Goal: Information Seeking & Learning: Learn about a topic

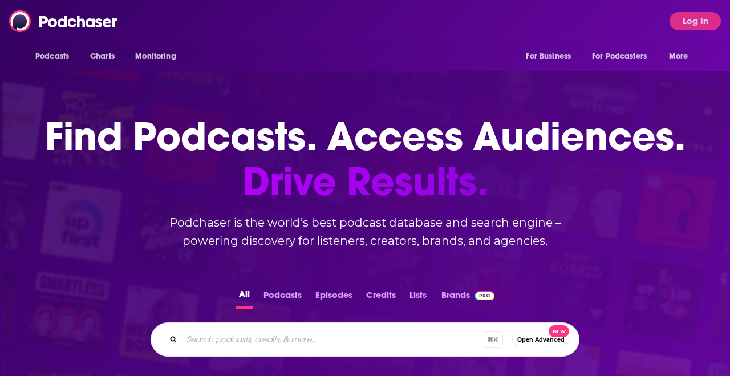
click at [254, 335] on input "Search podcasts, credits, & more..." at bounding box center [332, 339] width 300 height 18
type input "higher ed geek"
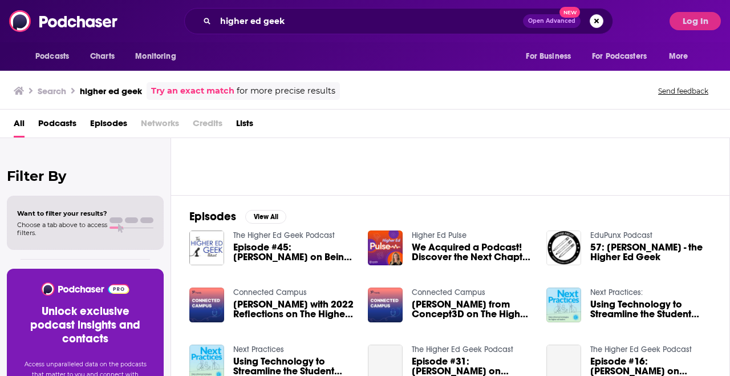
scroll to position [112, 0]
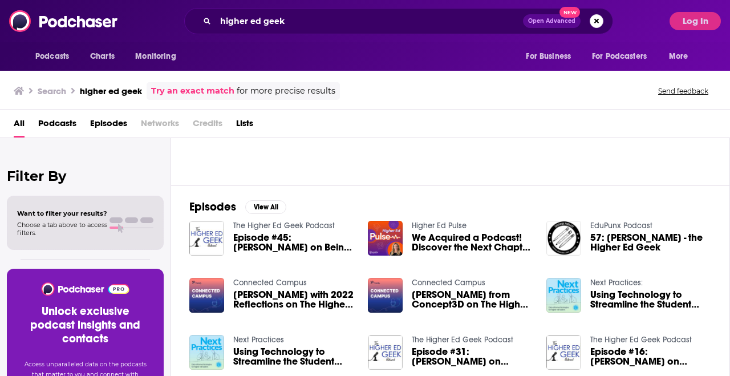
click at [264, 224] on link "The Higher Ed Geek Podcast" at bounding box center [283, 226] width 101 height 10
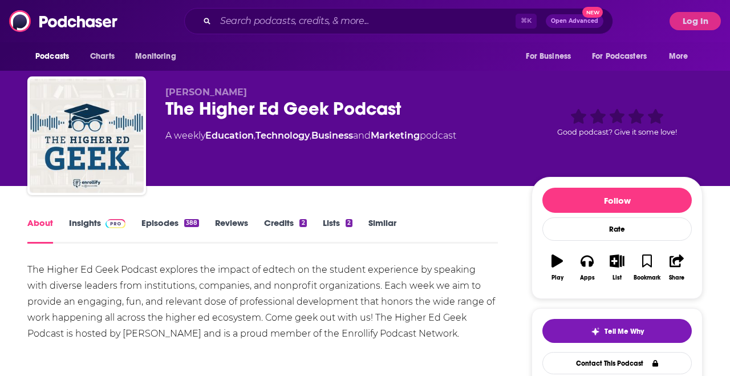
click at [158, 222] on link "Episodes 388" at bounding box center [170, 230] width 58 height 26
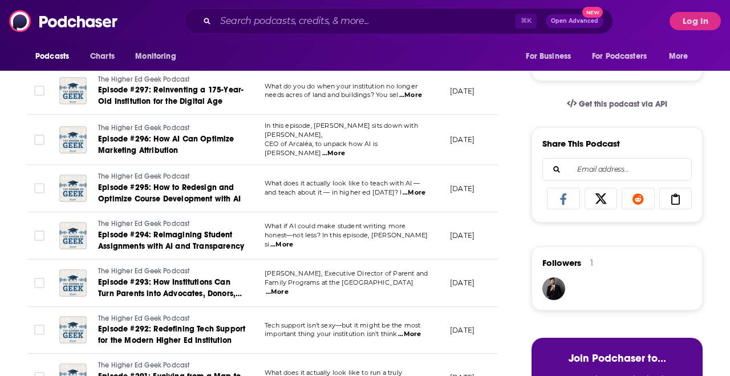
scroll to position [334, 0]
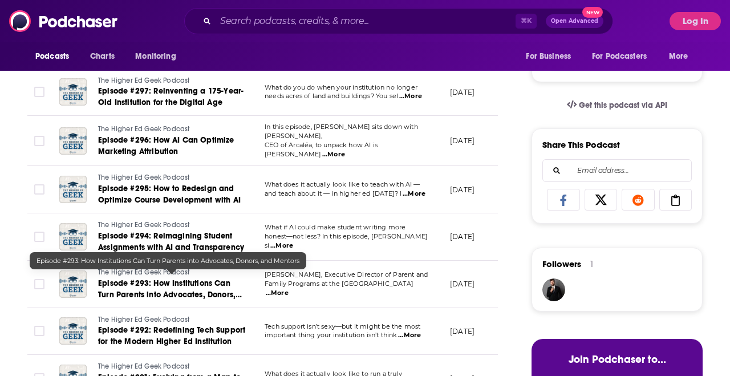
click at [172, 290] on span "Episode #293: How Institutions Can Turn Parents into Advocates, Donors, and Men…" at bounding box center [170, 294] width 144 height 32
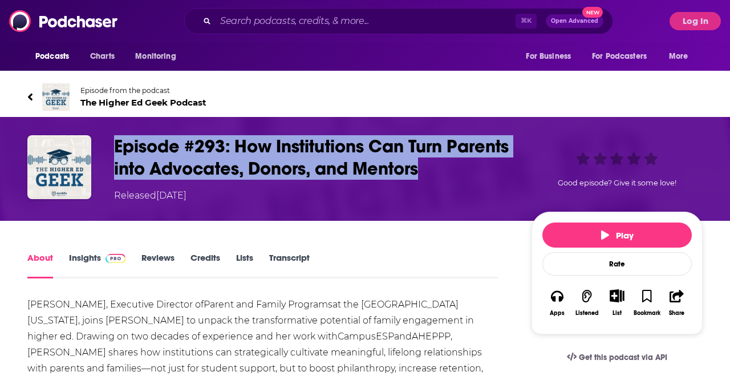
drag, startPoint x: 114, startPoint y: 143, endPoint x: 438, endPoint y: 170, distance: 325.6
click at [438, 170] on h1 "Episode #293: How Institutions Can Turn Parents into Advocates, Donors, and Men…" at bounding box center [313, 157] width 399 height 44
copy h1 "Episode #293: How Institutions Can Turn Parents into Advocates, Donors, and Men…"
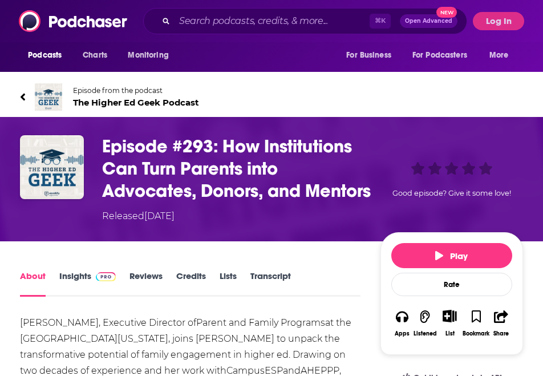
click at [66, 233] on div "Episode #293: How Institutions Can Turn Parents into Advocates, Donors, and Men…" at bounding box center [271, 179] width 543 height 124
click at [6, 202] on div "Episode #293: How Institutions Can Turn Parents into Advocates, Donors, and Men…" at bounding box center [271, 179] width 543 height 124
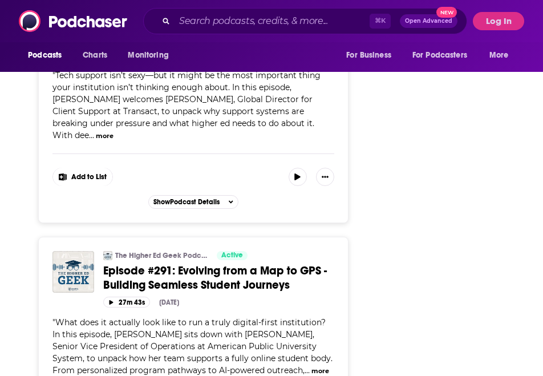
scroll to position [1807, 0]
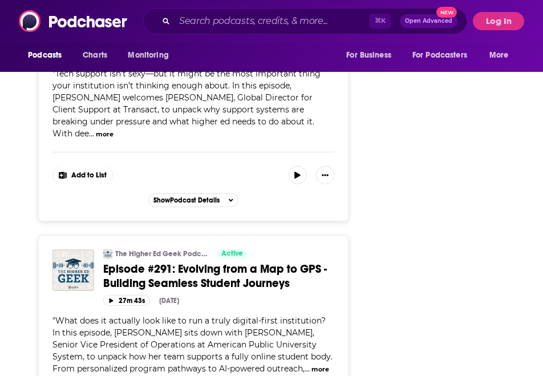
click at [242, 262] on span "Episode #291: Evolving from a Map to GPS - Building Seamless Student Journeys" at bounding box center [215, 276] width 224 height 29
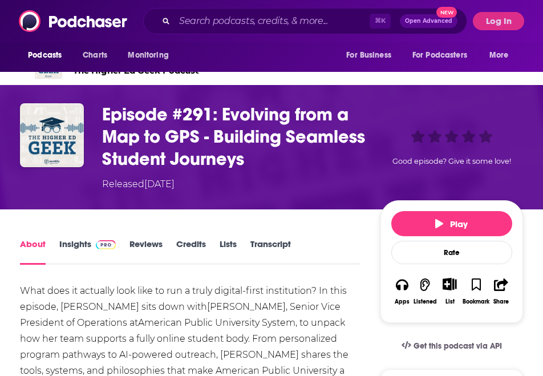
scroll to position [38, 0]
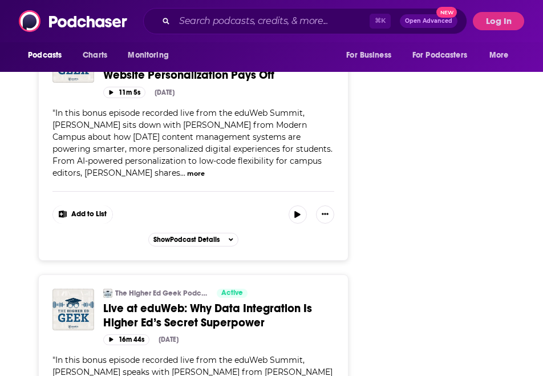
scroll to position [2506, 0]
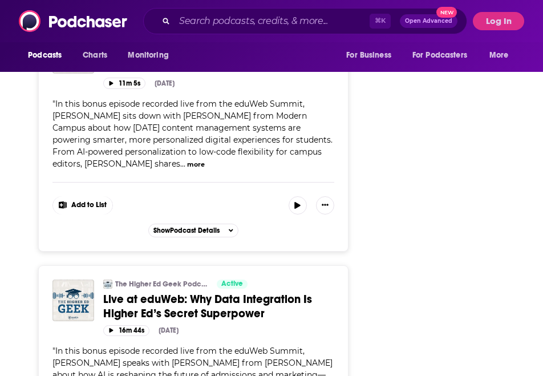
click at [202, 292] on span "Live at eduWeb: Why Data Integration Is Higher Ed’s Secret Superpower" at bounding box center [207, 306] width 209 height 29
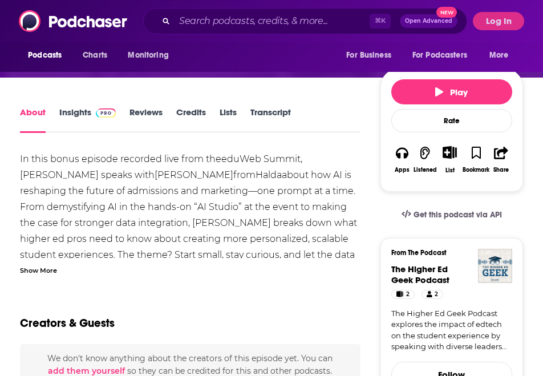
scroll to position [164, 0]
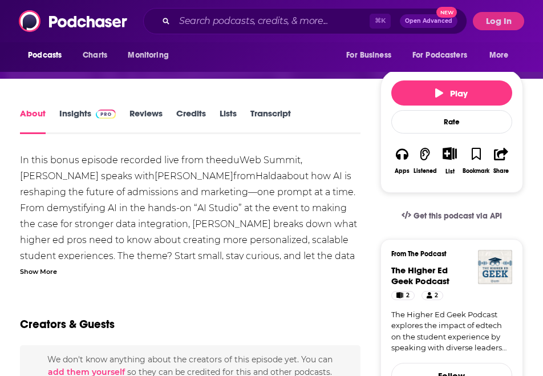
click at [48, 271] on div "Show More" at bounding box center [38, 270] width 37 height 11
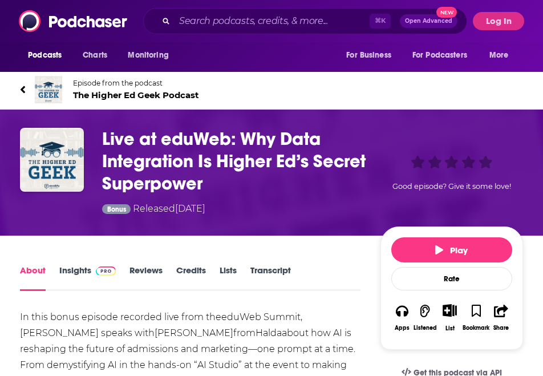
scroll to position [6, 0]
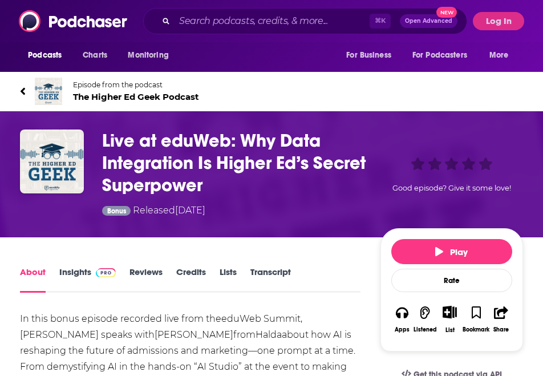
click at [26, 95] on link "Episode from the podcast The Higher Ed Geek Podcast" at bounding box center [271, 91] width 503 height 27
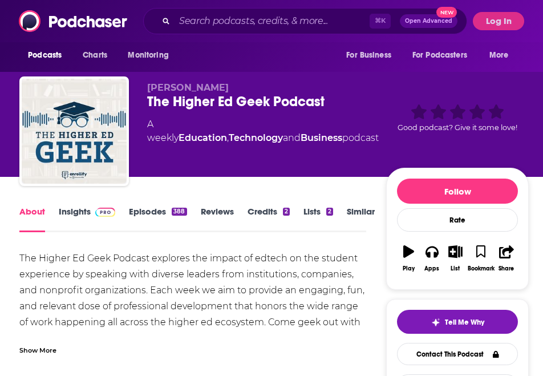
scroll to position [0, 1]
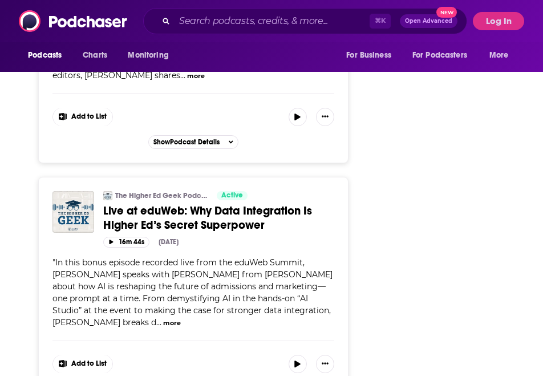
scroll to position [2592, 0]
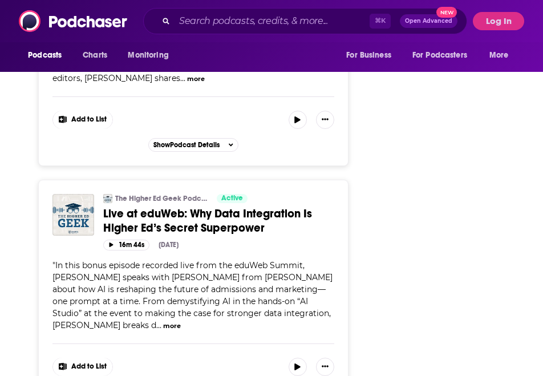
click at [177, 206] on span "Live at eduWeb: Why Data Integration Is Higher Ed’s Secret Superpower" at bounding box center [207, 220] width 209 height 29
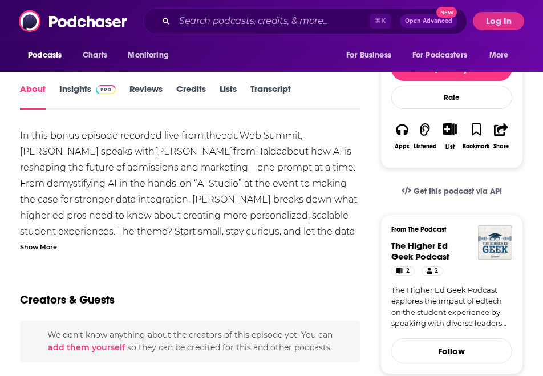
scroll to position [195, 0]
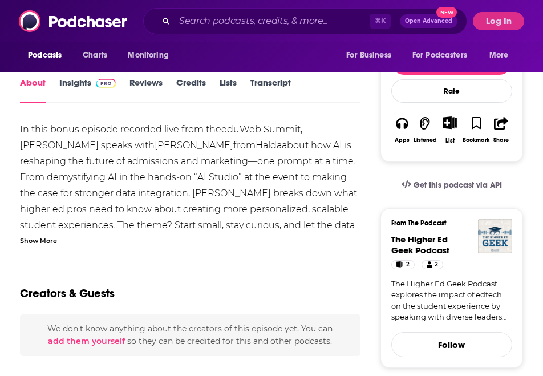
click at [58, 232] on div "In this bonus episode recorded live from the eduWeb Summit , [PERSON_NAME] spea…" at bounding box center [190, 183] width 340 height 124
click at [58, 235] on div "Show More" at bounding box center [190, 239] width 340 height 11
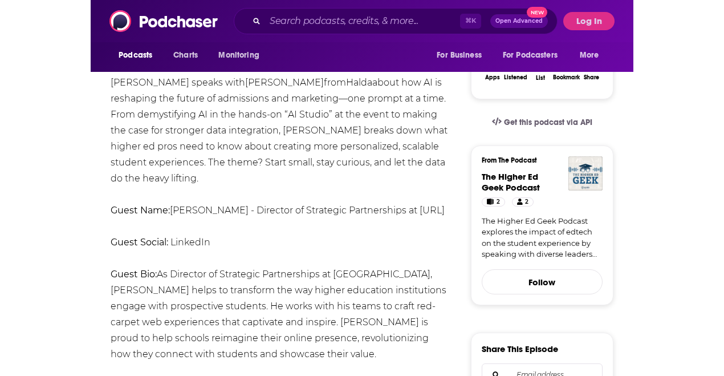
scroll to position [266, 0]
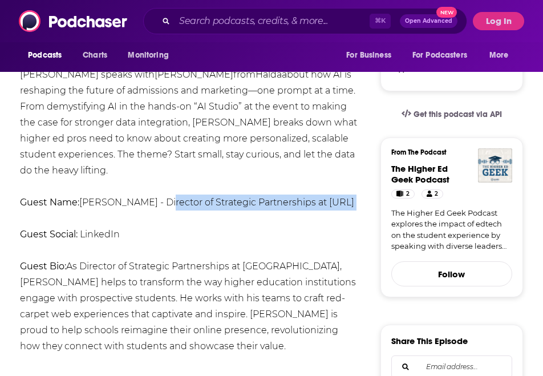
drag, startPoint x: 174, startPoint y: 202, endPoint x: 230, endPoint y: 227, distance: 61.3
click at [230, 227] on div "In this bonus episode recorded live from the eduWeb Summit , [PERSON_NAME] spea…" at bounding box center [190, 306] width 340 height 511
copy div "Director of Strategic Partnerships at [GEOGRAPHIC_DATA]"
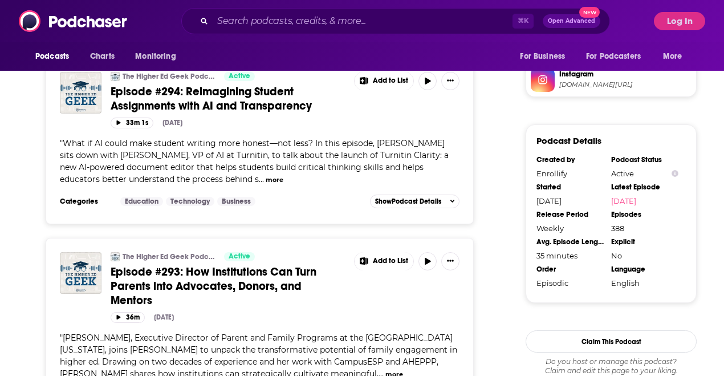
scroll to position [996, 0]
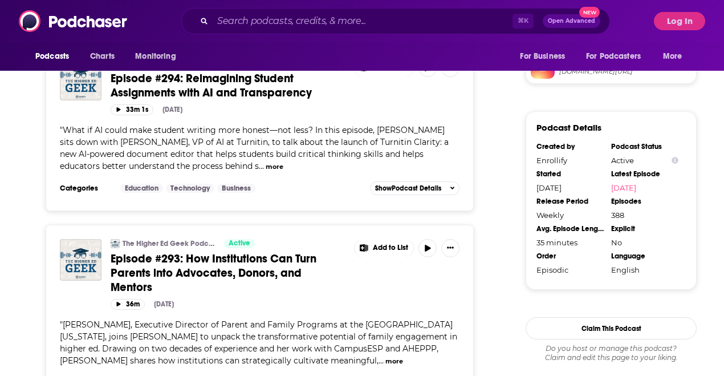
click at [213, 266] on span "Episode #293: How Institutions Can Turn Parents into Advocates, Donors, and Men…" at bounding box center [214, 272] width 206 height 43
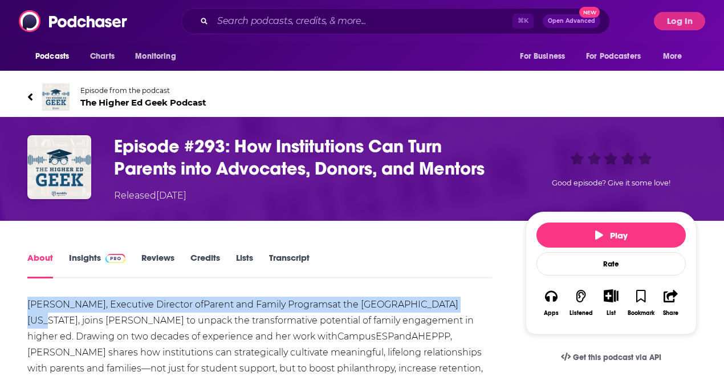
drag, startPoint x: 26, startPoint y: 302, endPoint x: 431, endPoint y: 304, distance: 405.4
copy div "[PERSON_NAME] , Executive Director of Parent and Family Programs at the [GEOGRA…"
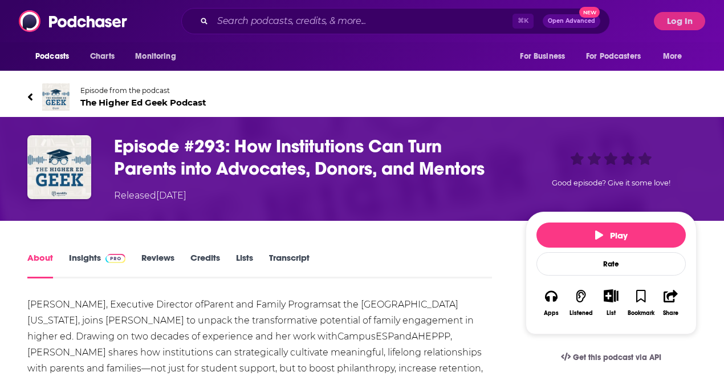
click at [27, 91] on div "Episode from the podcast The Higher Ed Geek Podcast Next Episode" at bounding box center [362, 97] width 686 height 46
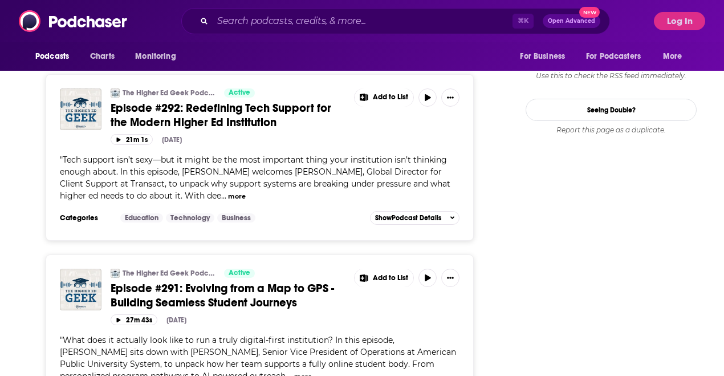
scroll to position [1360, 0]
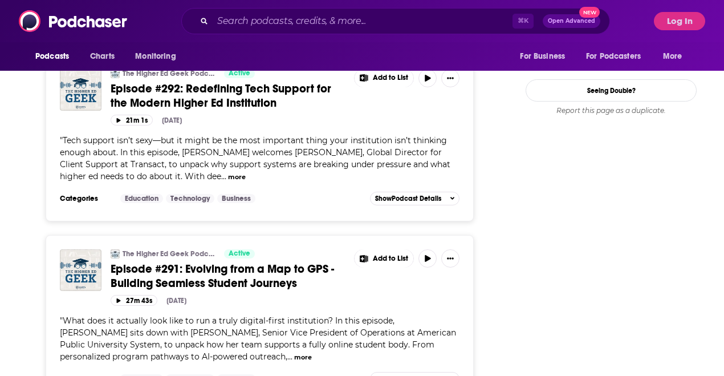
click at [200, 262] on span "Episode #291: Evolving from a Map to GPS - Building Seamless Student Journeys" at bounding box center [223, 276] width 224 height 29
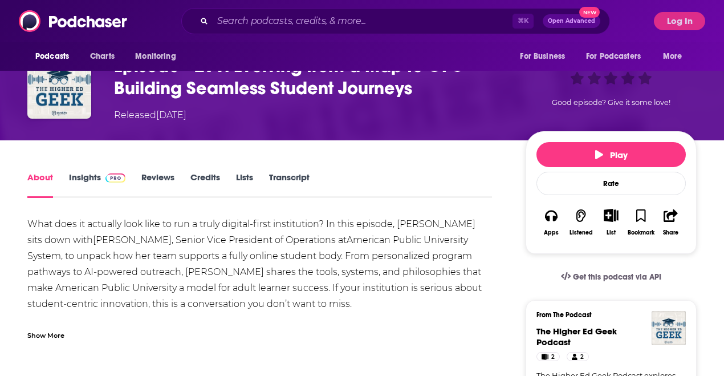
scroll to position [90, 0]
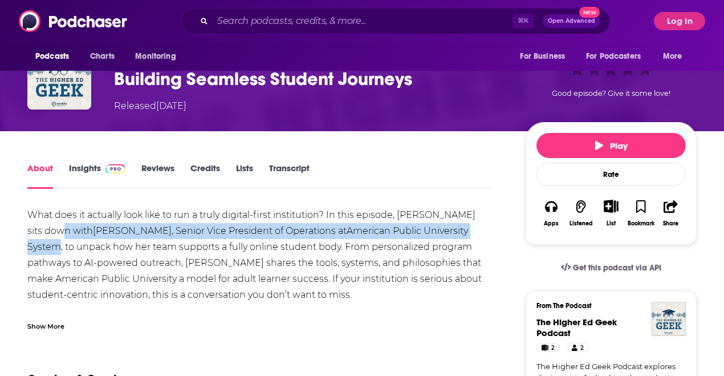
drag, startPoint x: 49, startPoint y: 228, endPoint x: 426, endPoint y: 231, distance: 377.5
copy div "[PERSON_NAME] , Senior Vice President of Operations at American Public Universi…"
